Goal: Task Accomplishment & Management: Use online tool/utility

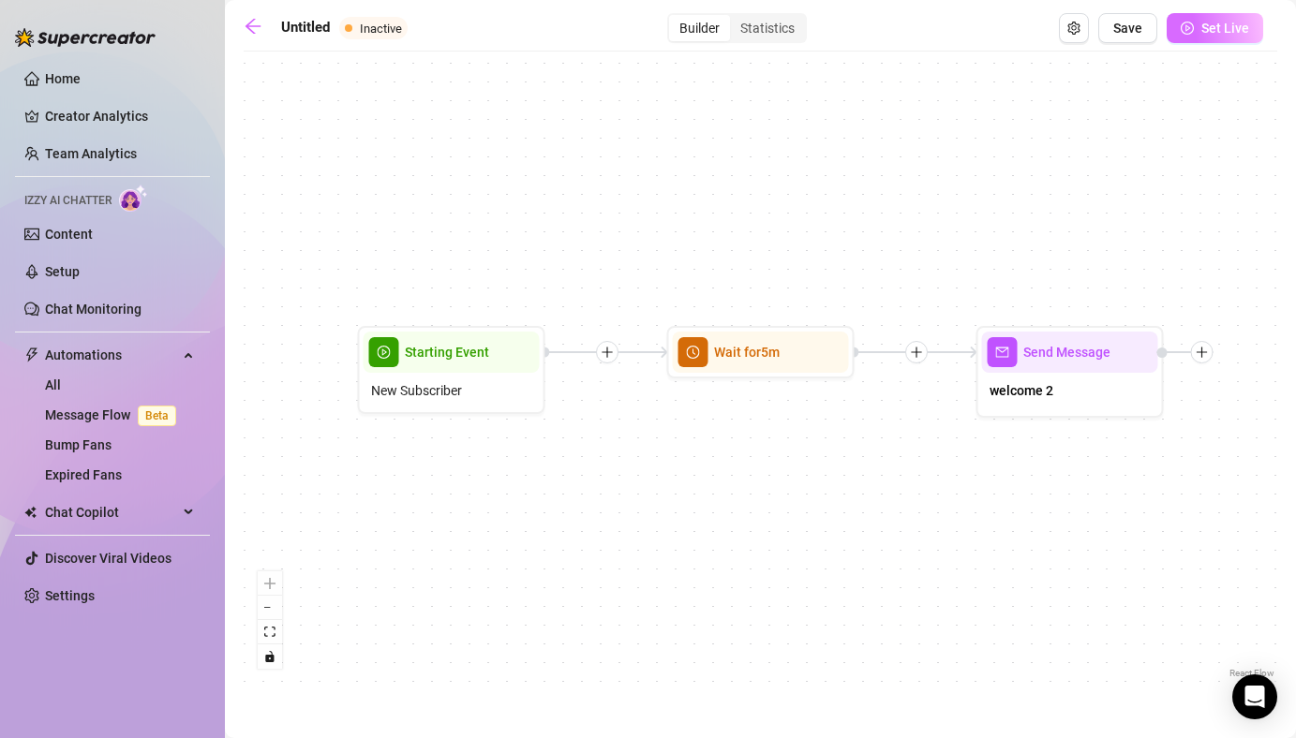
click at [1188, 41] on button "Set Live" at bounding box center [1214, 28] width 97 height 30
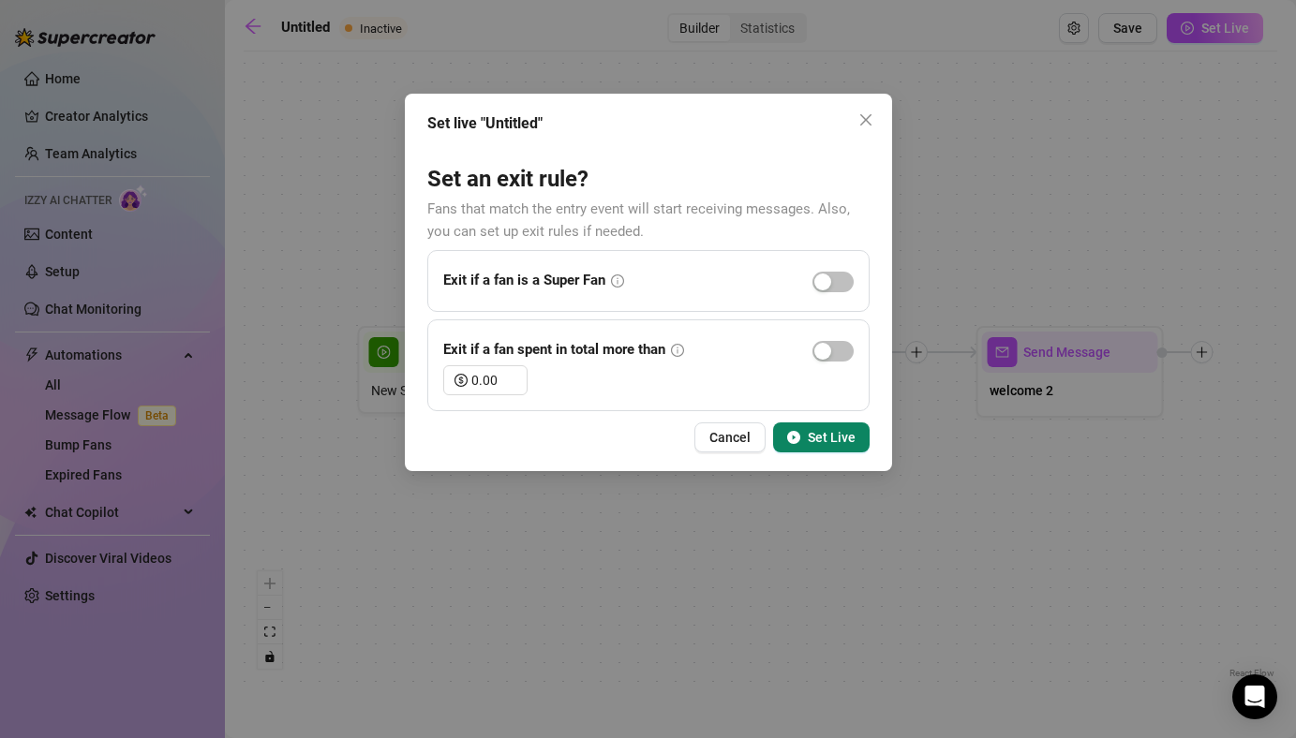
click at [837, 433] on span "Set Live" at bounding box center [832, 437] width 48 height 15
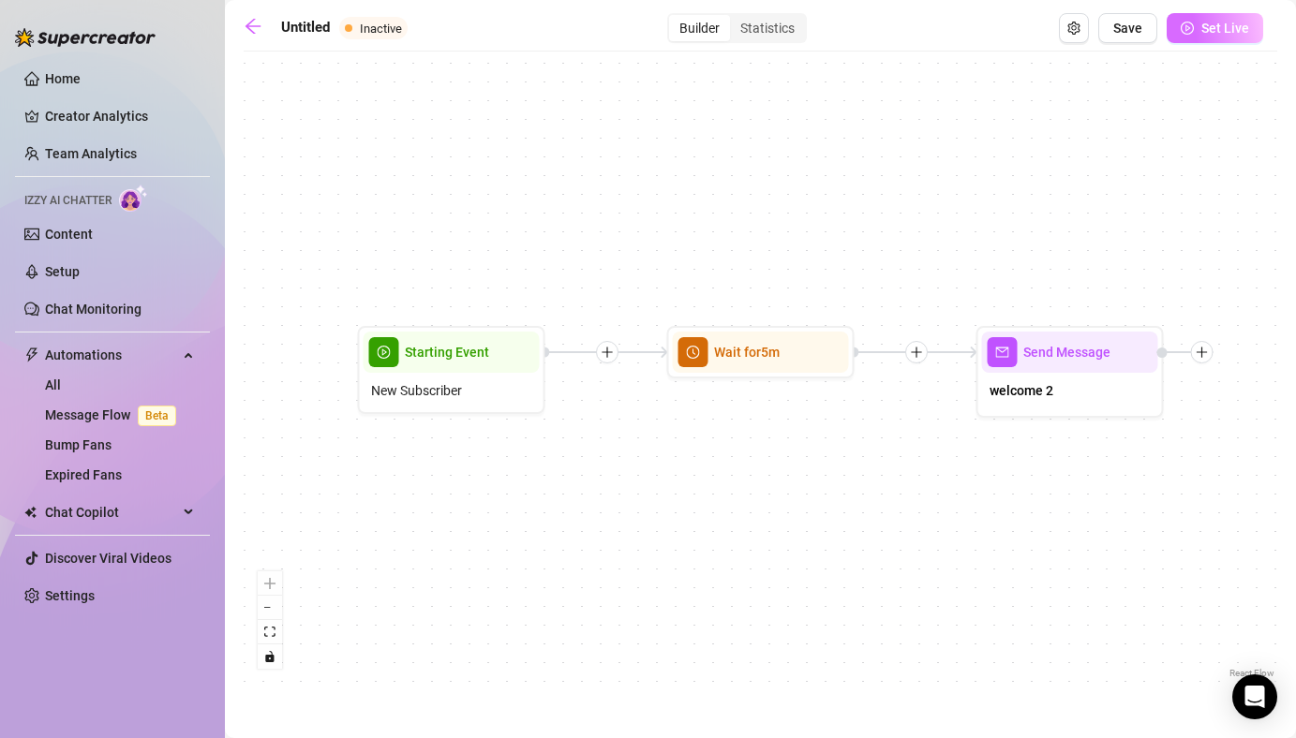
click at [1177, 25] on button "Set Live" at bounding box center [1214, 28] width 97 height 30
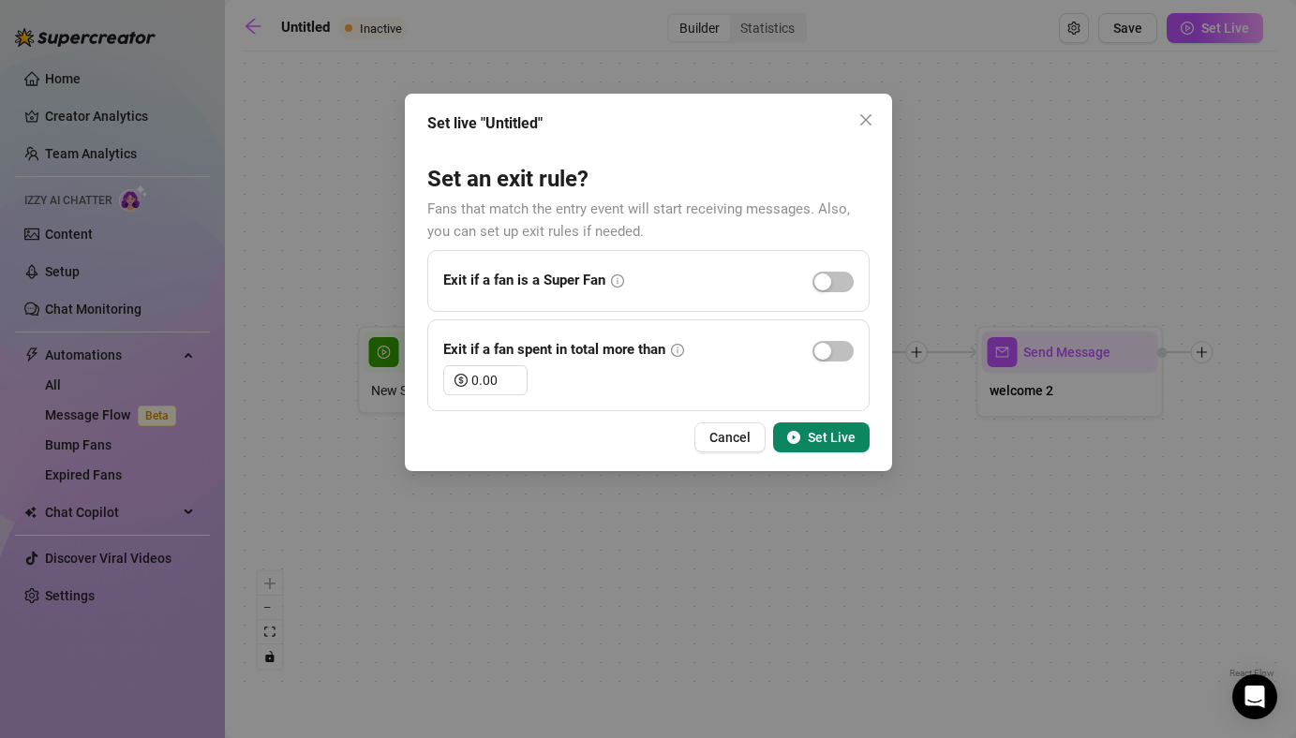
click at [839, 430] on span "Set Live" at bounding box center [832, 437] width 48 height 15
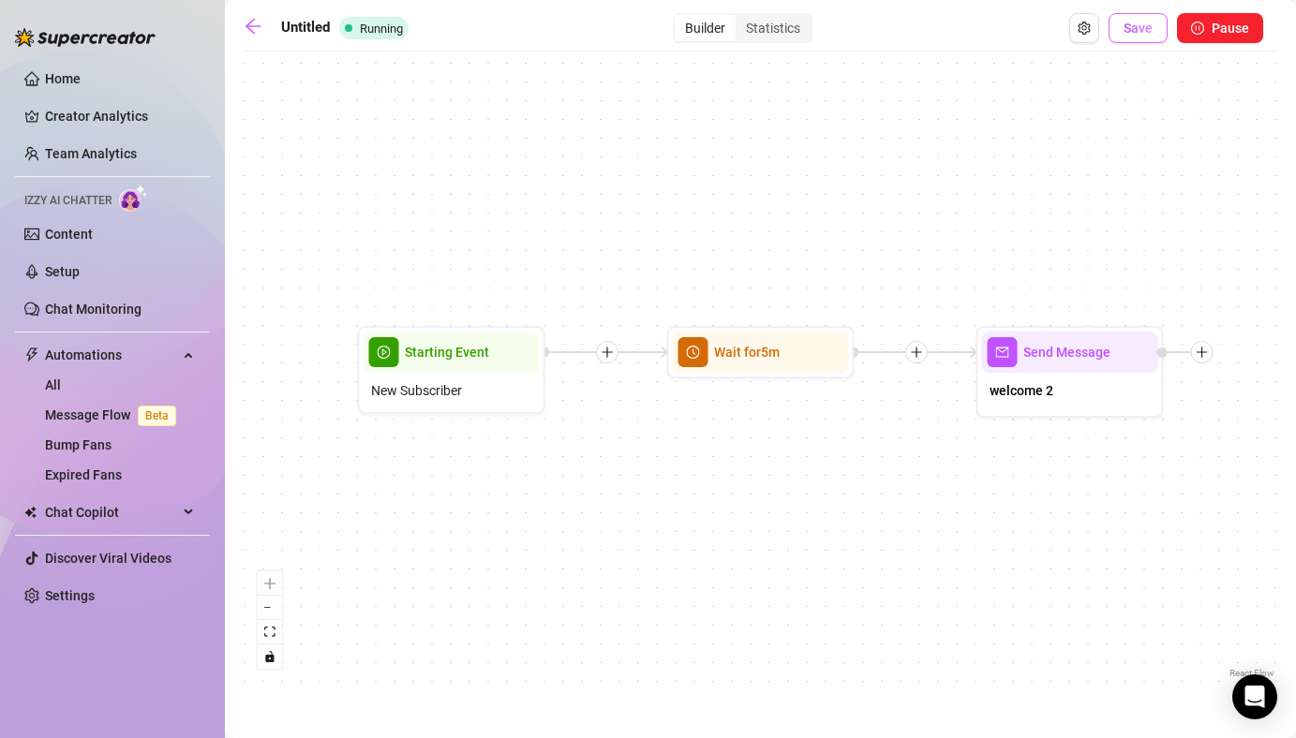
click at [1128, 31] on span "Save" at bounding box center [1137, 28] width 29 height 15
